Goal: Find specific fact: Find specific fact

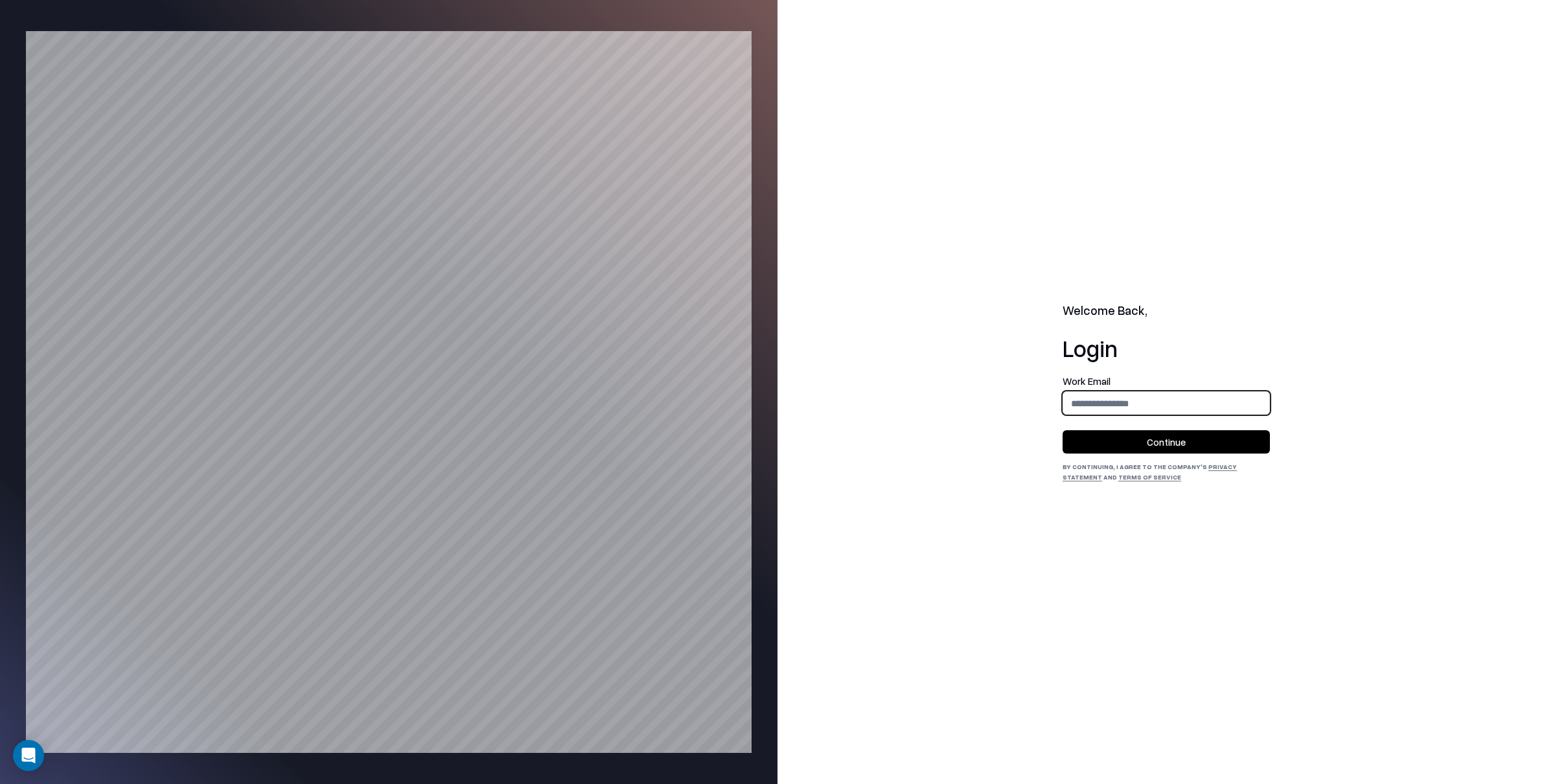
click at [1132, 403] on input "email" at bounding box center [1166, 403] width 206 height 24
type input "**********"
click at [1167, 444] on button "Continue" at bounding box center [1165, 442] width 207 height 23
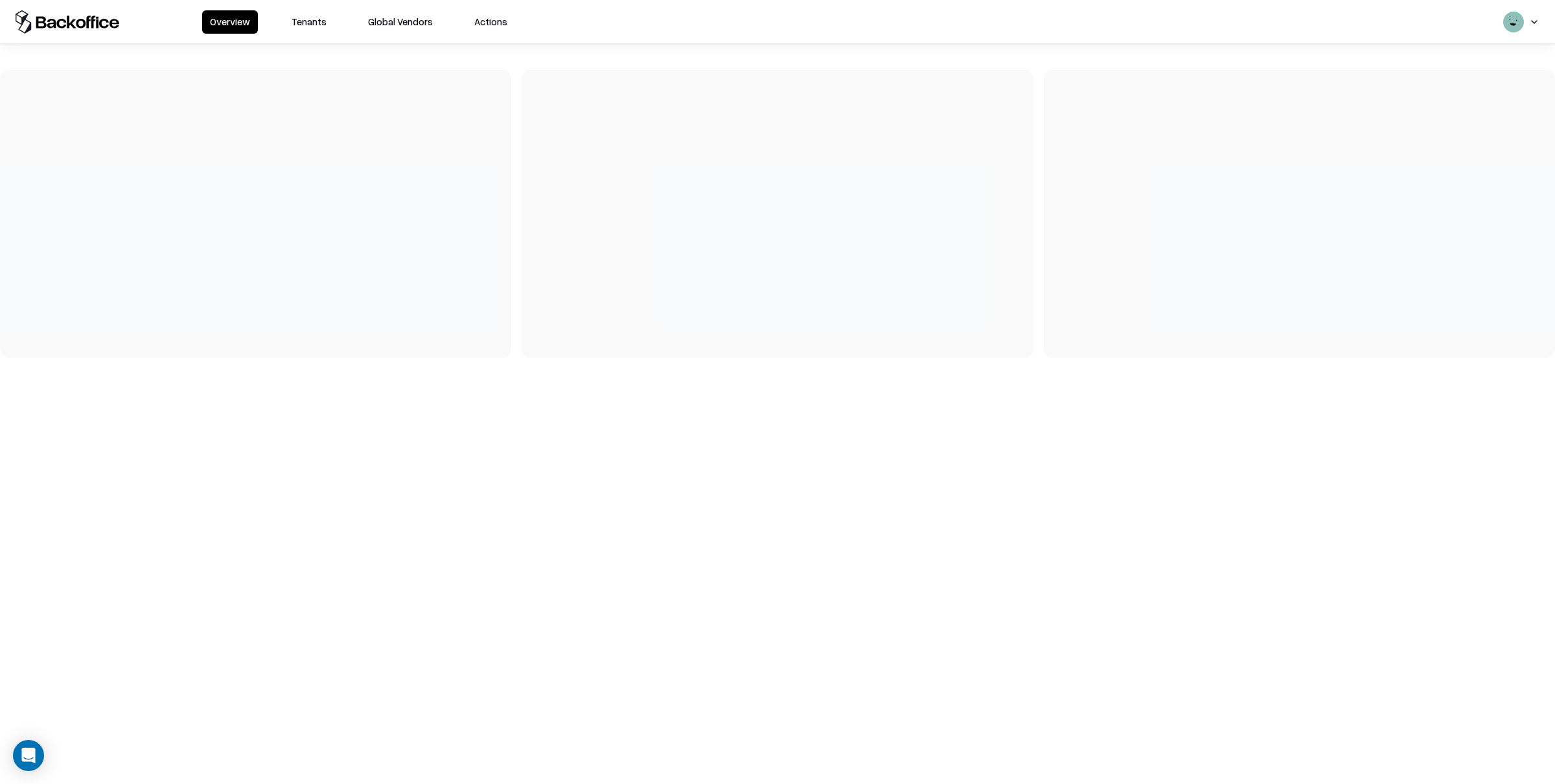
click at [314, 24] on button "Tenants" at bounding box center [309, 22] width 51 height 23
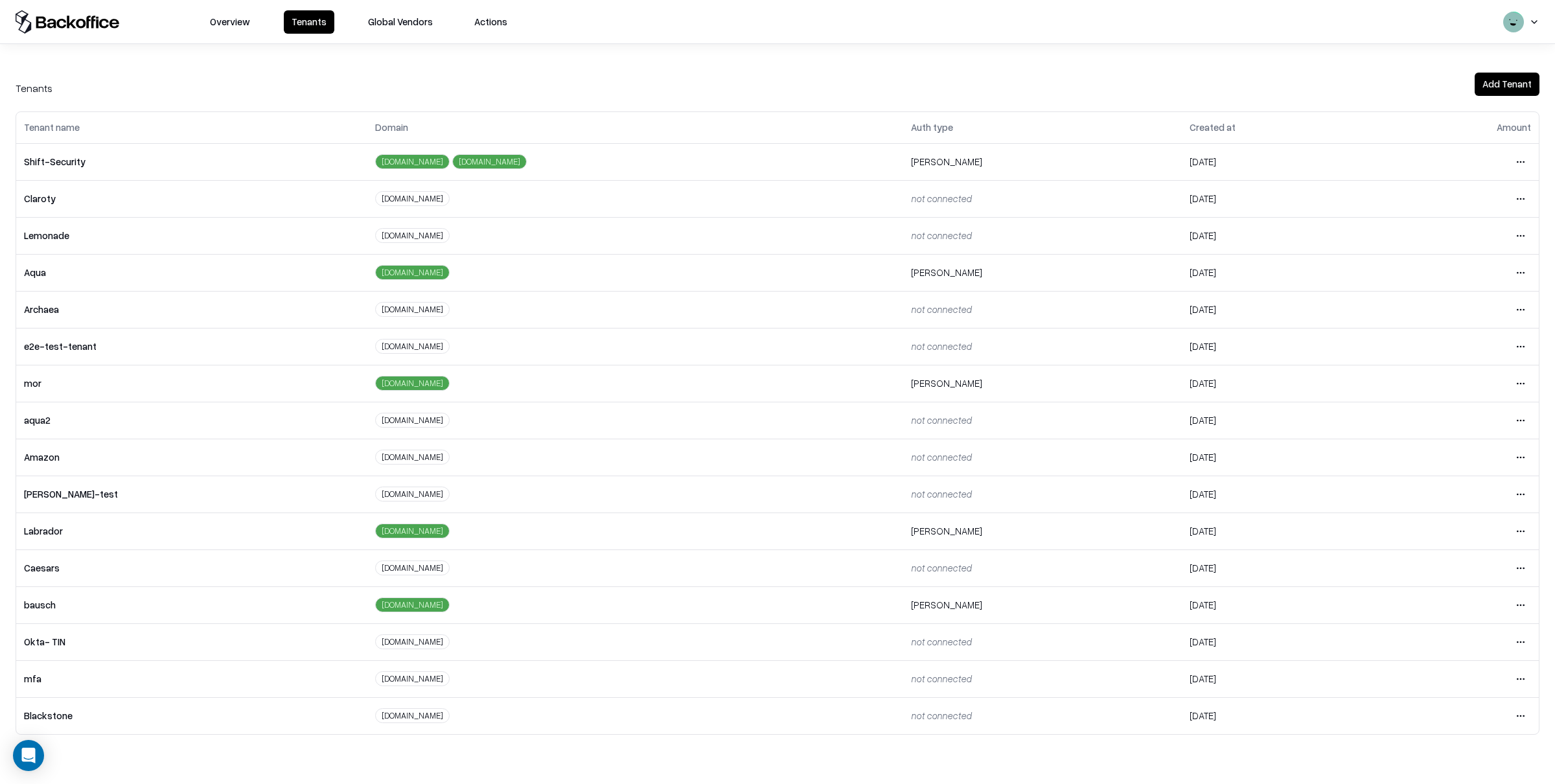
click at [1521, 605] on html "Overview Tenants Global Vendors Actions Tenants Add Tenant Tenant name Domain A…" at bounding box center [778, 392] width 1555 height 784
click at [1424, 716] on div "Login to tenant" at bounding box center [1466, 714] width 140 height 26
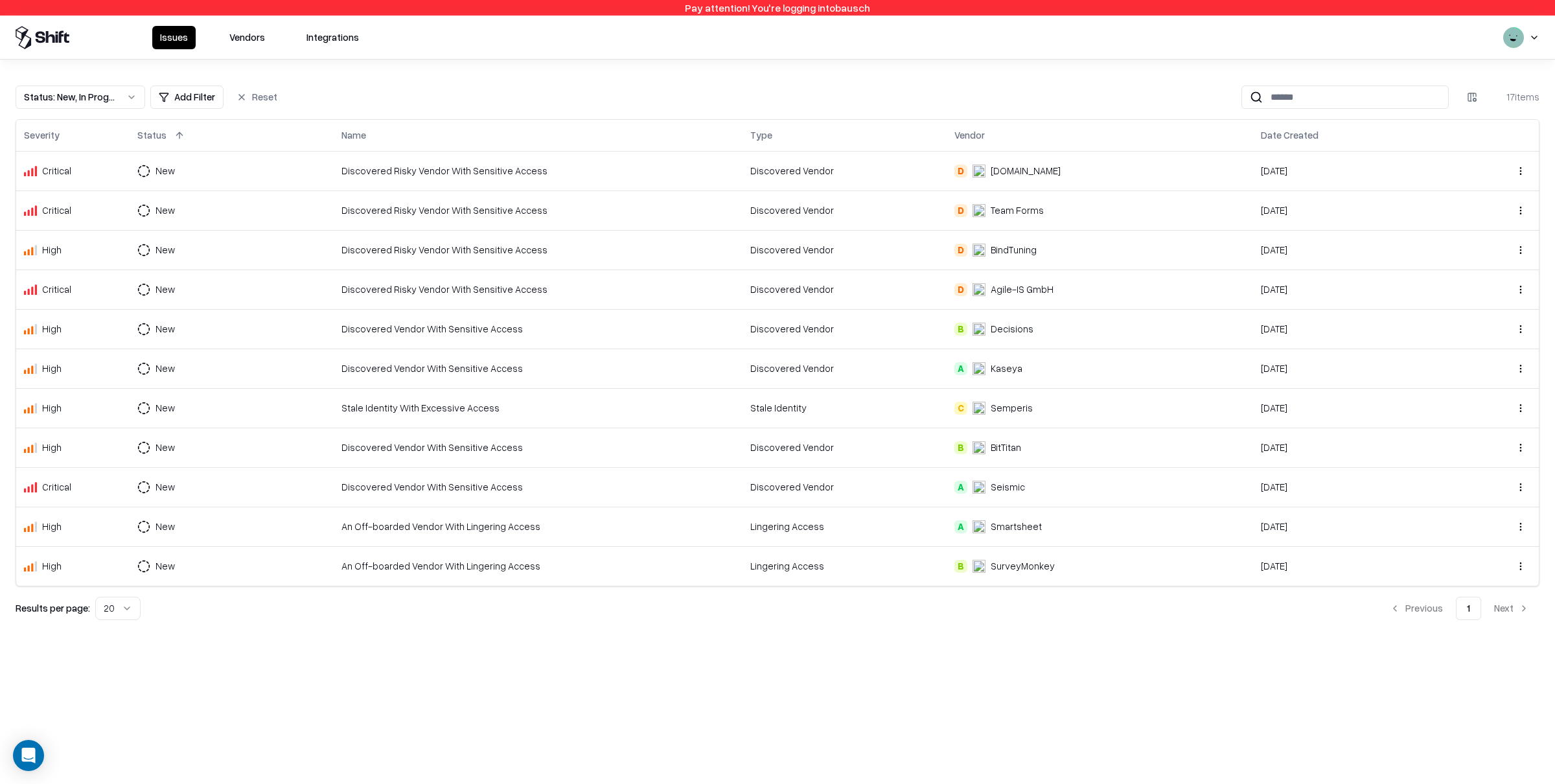
click at [241, 35] on button "Vendors" at bounding box center [247, 38] width 52 height 23
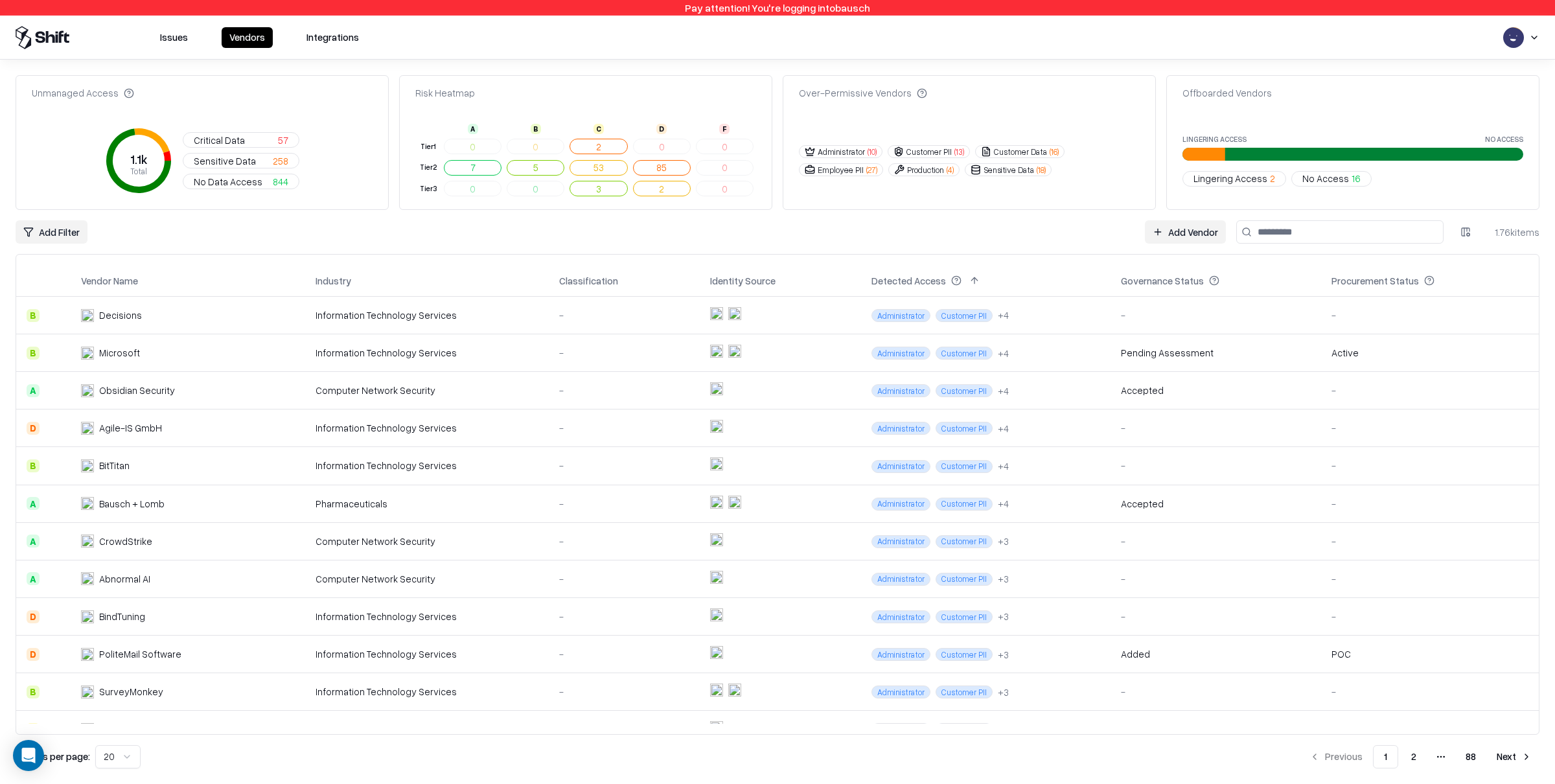
click at [1337, 236] on input at bounding box center [1339, 232] width 207 height 23
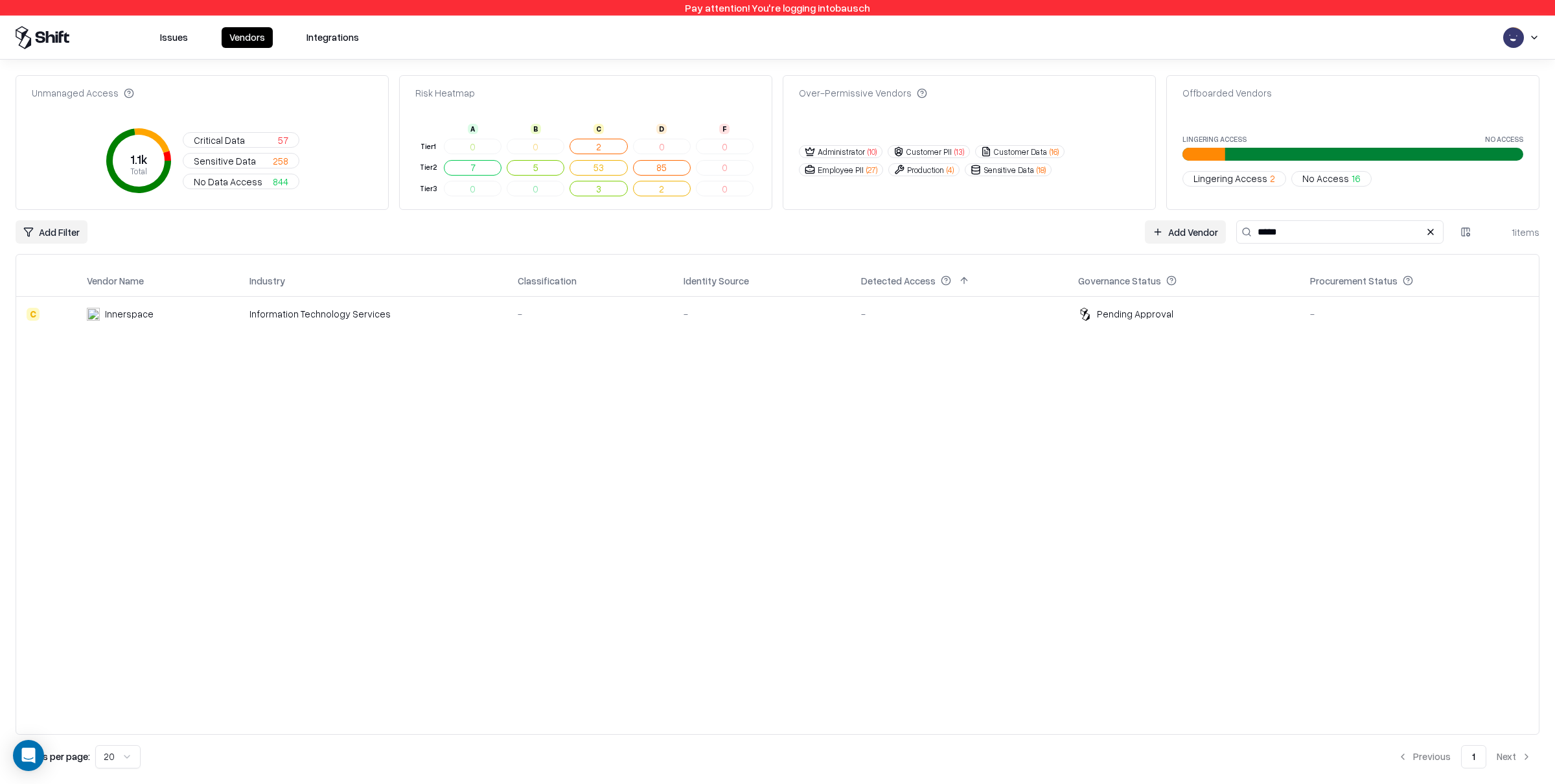
type input "*****"
click at [333, 317] on div "Information Technology Services" at bounding box center [373, 314] width 248 height 14
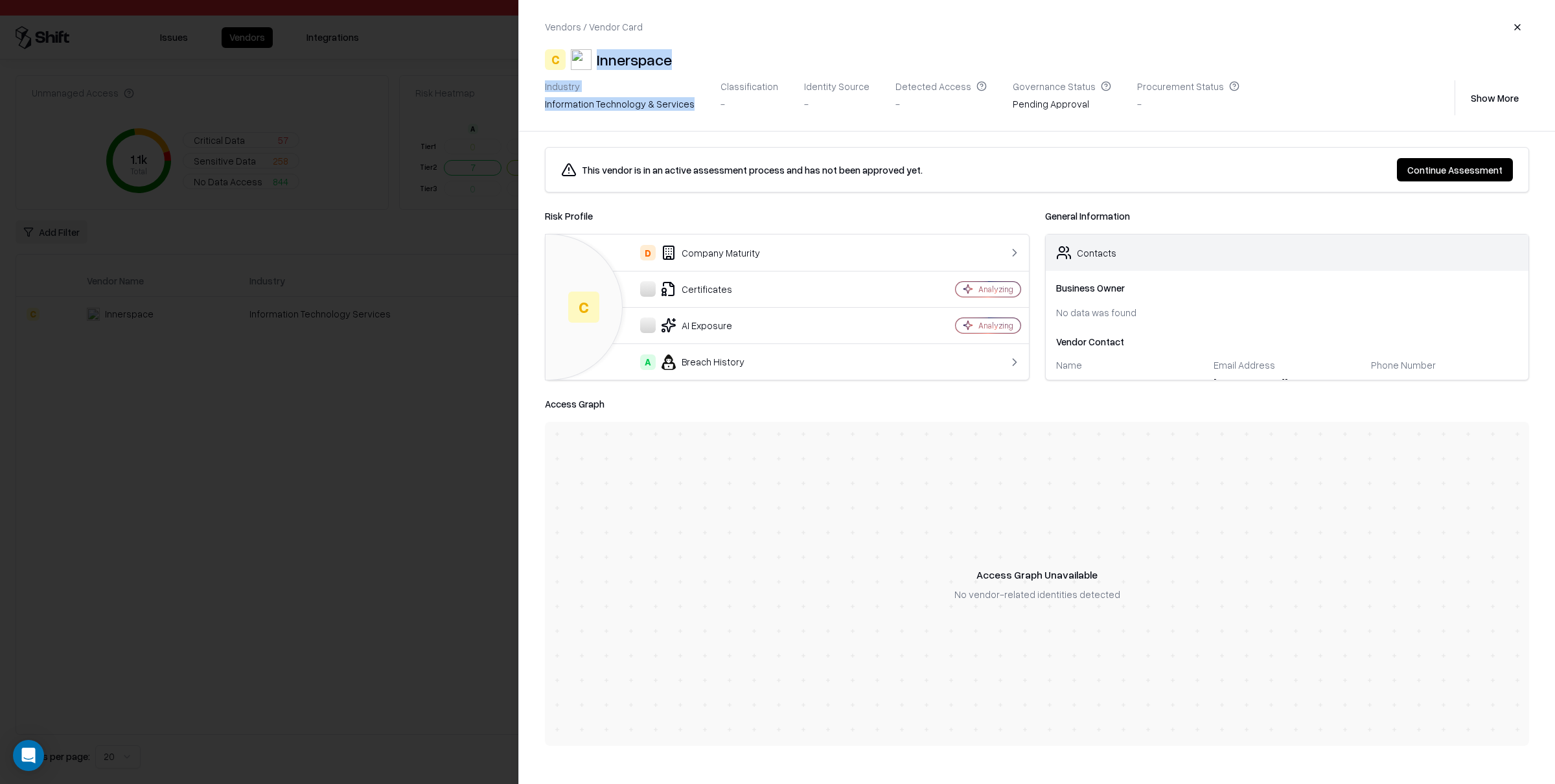
drag, startPoint x: 596, startPoint y: 60, endPoint x: 750, endPoint y: 74, distance: 154.6
click at [751, 75] on div "Vendors / Vendor Card C Innerspace Industry information technology & services C…" at bounding box center [1037, 65] width 1036 height 131
click at [695, 56] on div "C Innerspace" at bounding box center [1037, 59] width 985 height 20
drag, startPoint x: 667, startPoint y: 60, endPoint x: 596, endPoint y: 59, distance: 71.0
click at [596, 59] on div "C Innerspace" at bounding box center [1037, 59] width 985 height 20
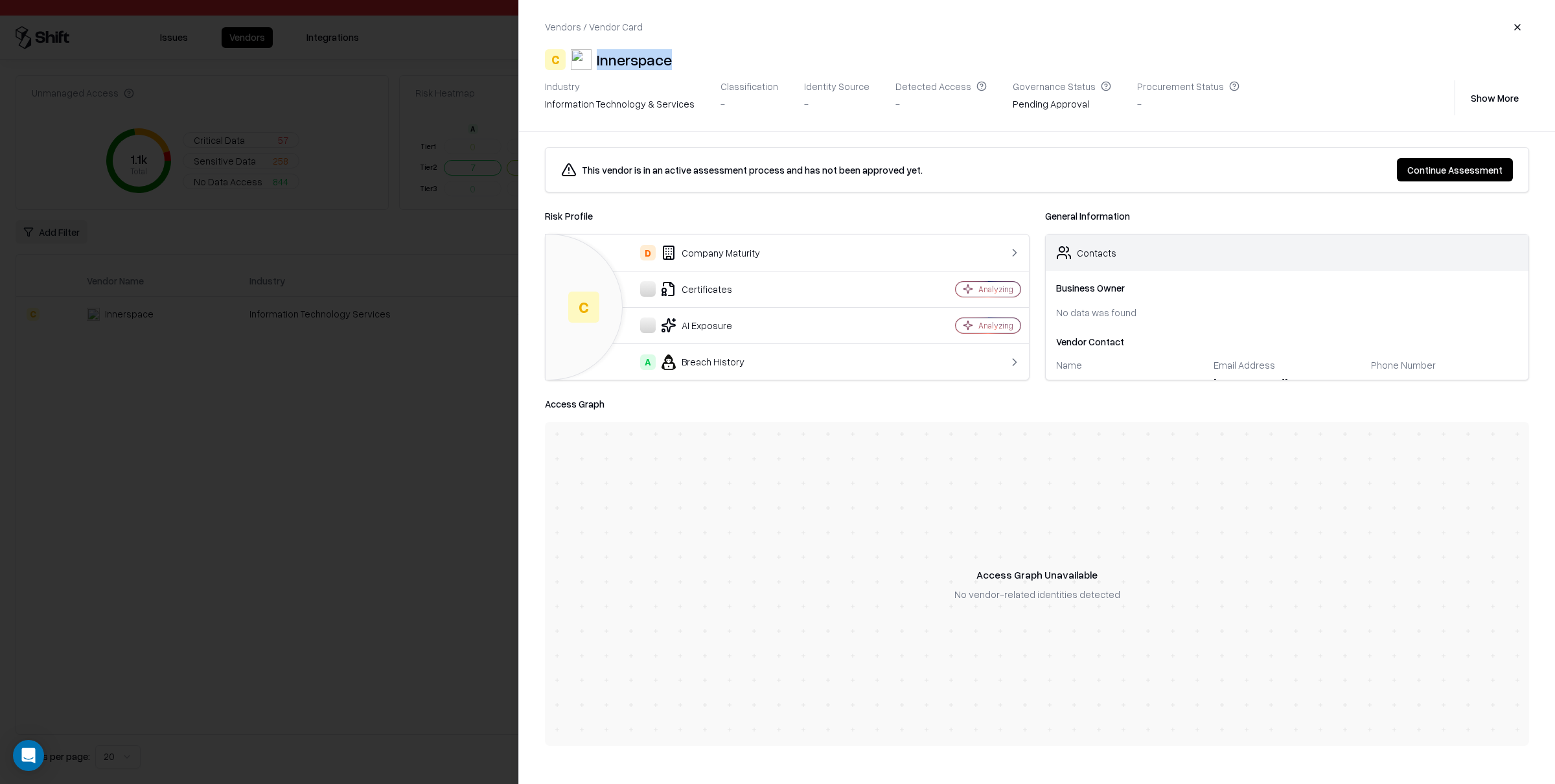
copy div "Innerspace"
